Goal: Information Seeking & Learning: Find specific page/section

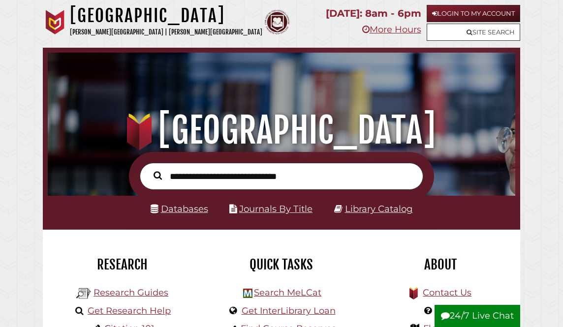
scroll to position [154, 462]
click at [179, 210] on link "Databases" at bounding box center [180, 208] width 58 height 11
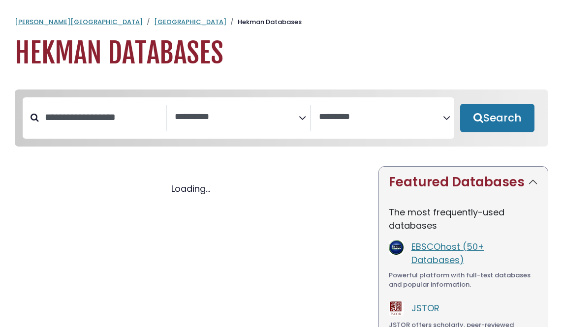
select select "Database Subject Filter"
select select "Database Vendors Filter"
select select "Database Subject Filter"
select select "Database Vendors Filter"
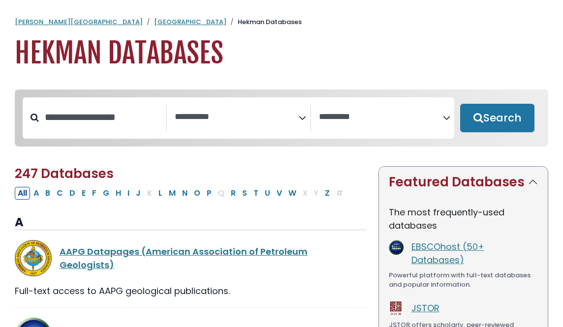
click at [212, 125] on span "Search filters" at bounding box center [237, 118] width 124 height 27
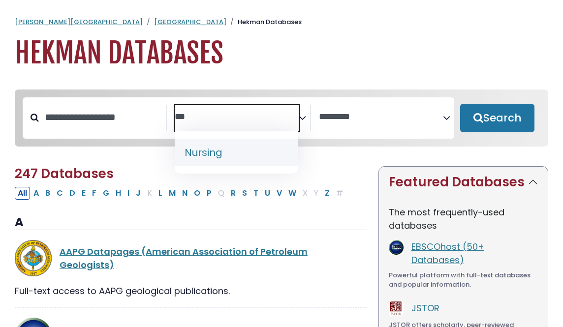
type textarea "***"
select select "*****"
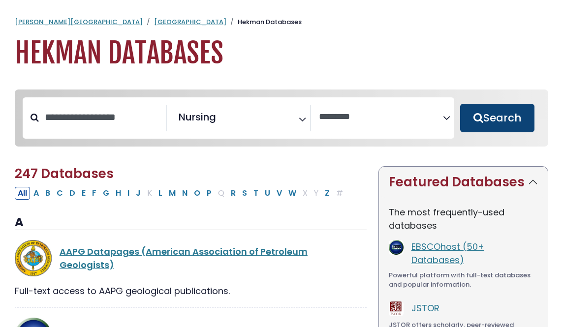
click at [502, 124] on button "Search" at bounding box center [497, 118] width 74 height 29
select select "Database Vendors Filter"
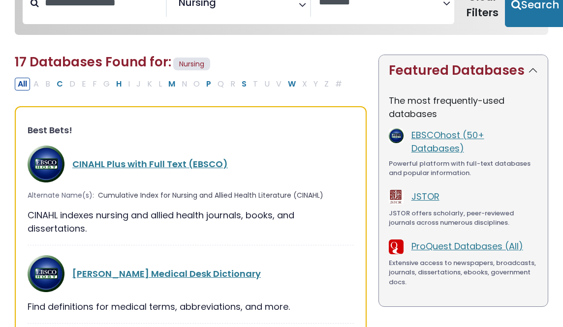
scroll to position [123, 0]
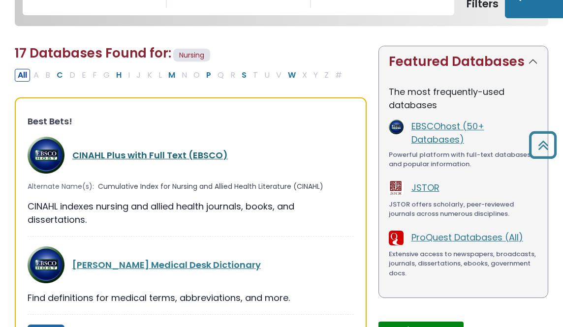
click at [186, 156] on link "CINAHL Plus with Full Text (EBSCO)" at bounding box center [149, 155] width 155 height 12
